Goal: Check status: Check status

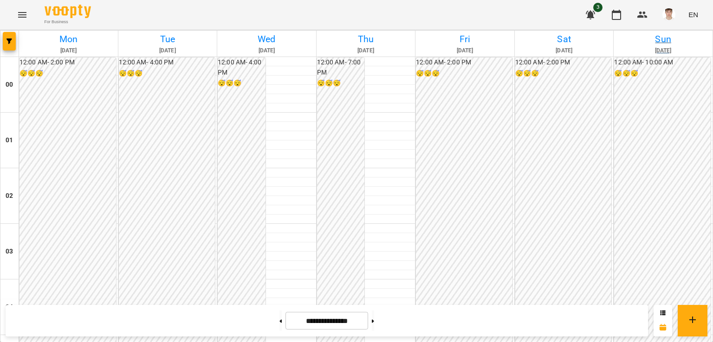
scroll to position [861, 0]
click at [671, 13] on img "button" at bounding box center [668, 14] width 13 height 13
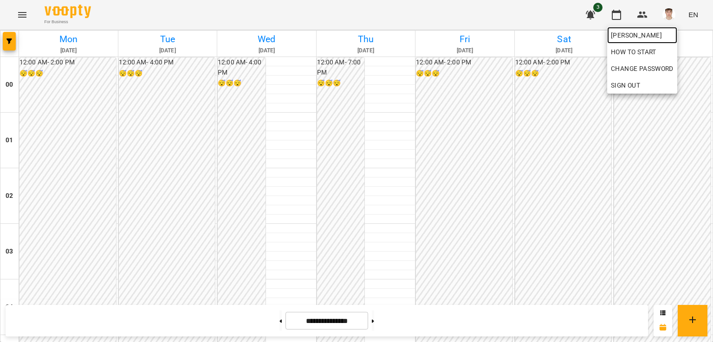
click at [642, 37] on span "[PERSON_NAME]" at bounding box center [641, 35] width 63 height 11
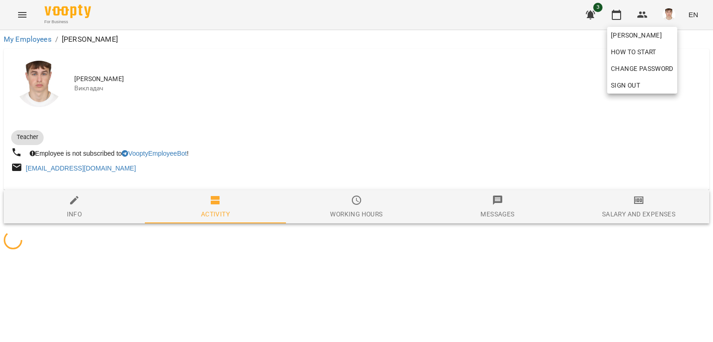
click at [476, 25] on div at bounding box center [356, 171] width 713 height 342
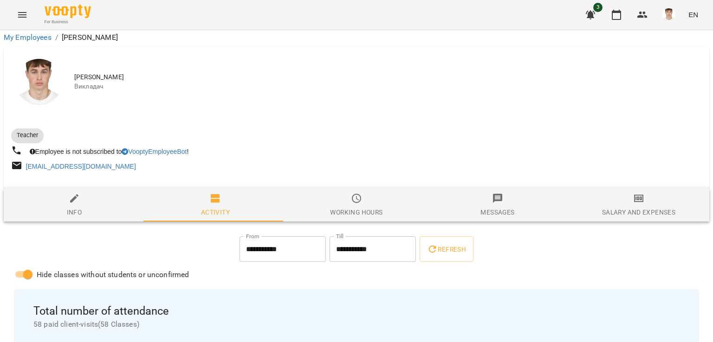
scroll to position [139, 0]
drag, startPoint x: 31, startPoint y: 188, endPoint x: 148, endPoint y: 195, distance: 117.6
click at [147, 297] on div "Total number of attendance 58 paid client-visits ( 58 Classes )" at bounding box center [356, 317] width 661 height 40
click at [619, 17] on icon "button" at bounding box center [615, 14] width 11 height 11
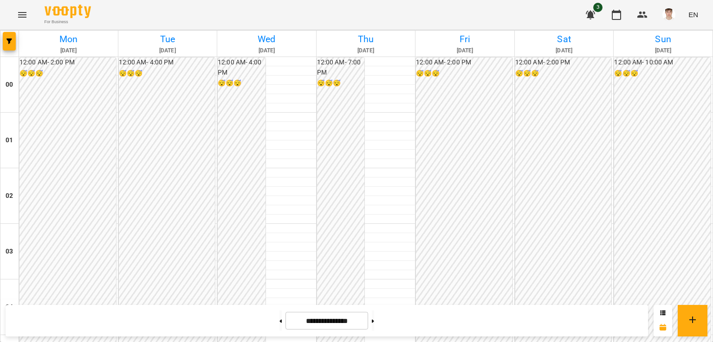
scroll to position [1046, 0]
